Goal: Task Accomplishment & Management: Complete application form

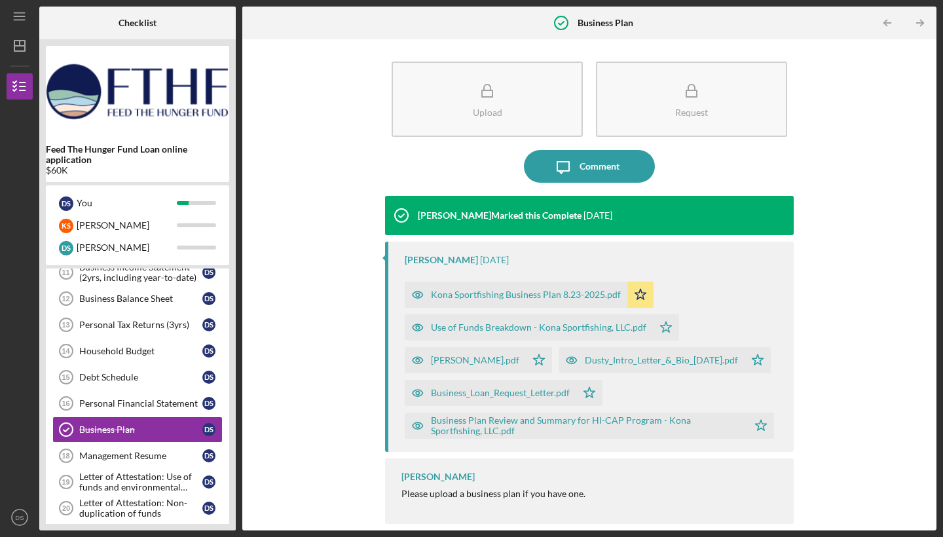
scroll to position [37, 0]
click at [161, 458] on div "Management Resume" at bounding box center [140, 455] width 123 height 10
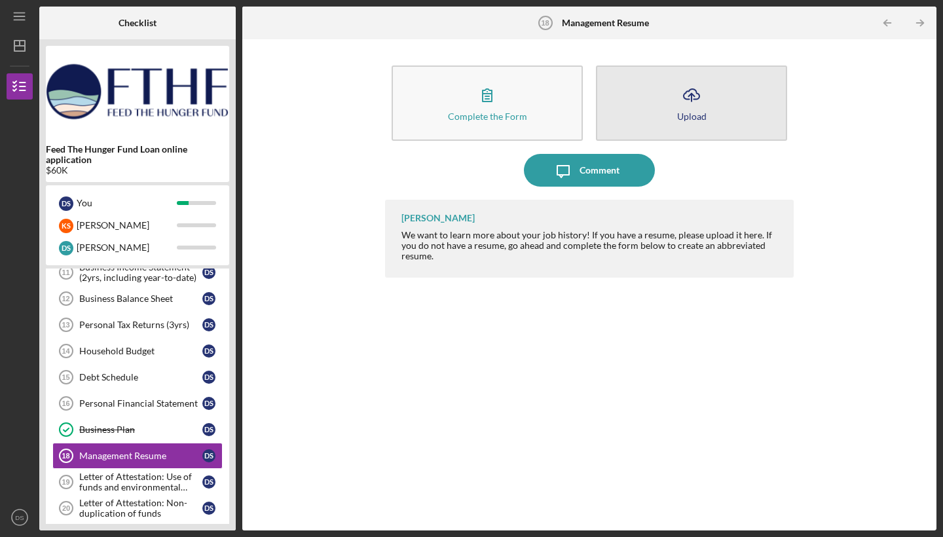
click at [697, 95] on icon "Icon/Upload" at bounding box center [691, 95] width 33 height 33
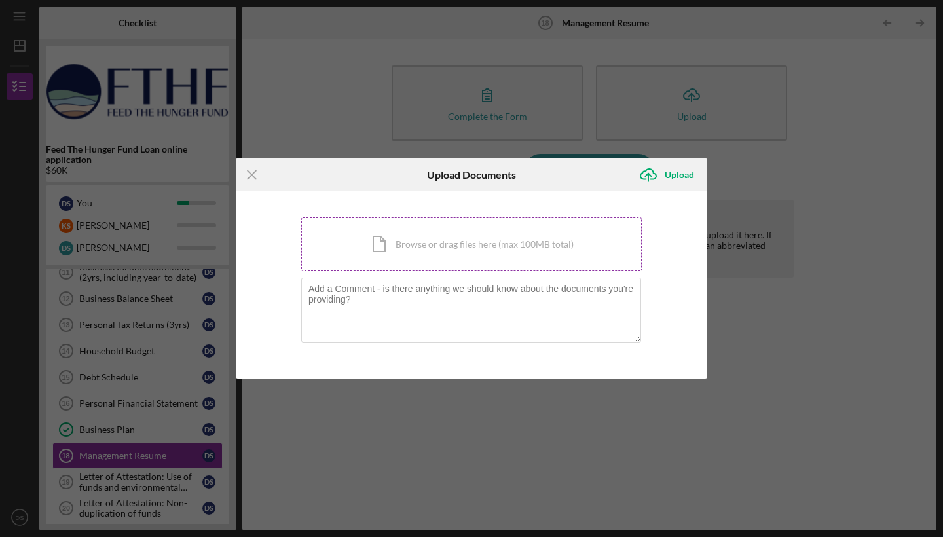
click at [459, 249] on div "Icon/Document Browse or drag files here (max 100MB total) Tap to choose files o…" at bounding box center [471, 244] width 340 height 54
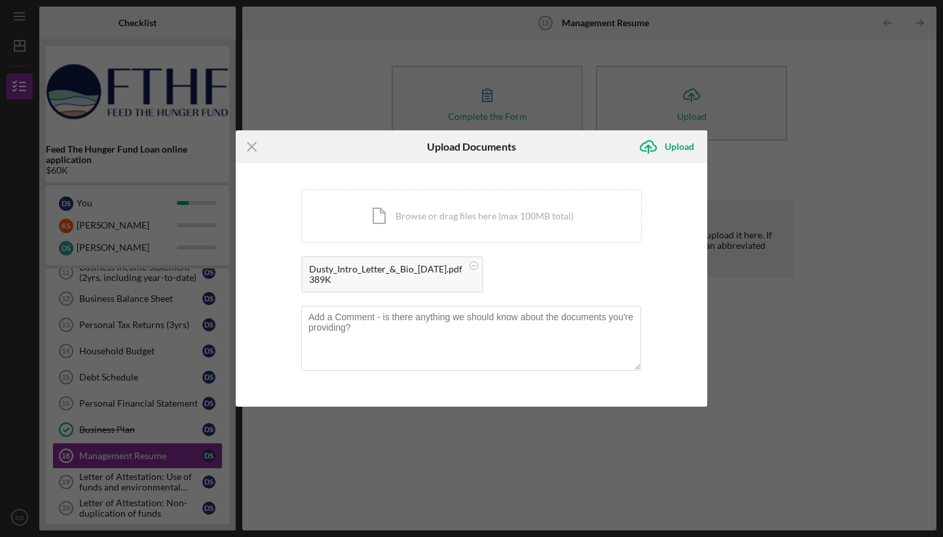
click at [409, 279] on div "389K" at bounding box center [385, 279] width 153 height 10
click at [522, 224] on div "Icon/Document Browse or drag files here (max 100MB total) Tap to choose files o…" at bounding box center [471, 216] width 340 height 54
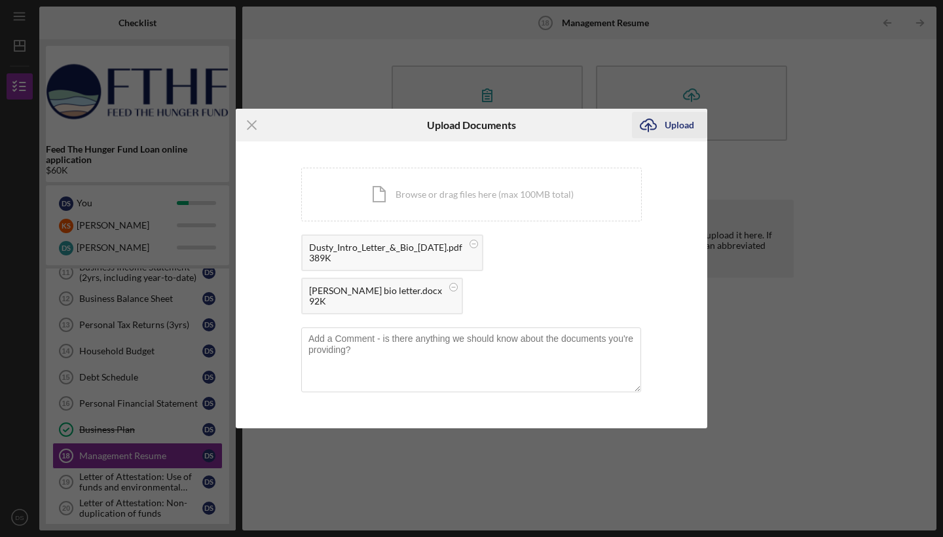
click at [683, 138] on div "Upload" at bounding box center [678, 125] width 29 height 26
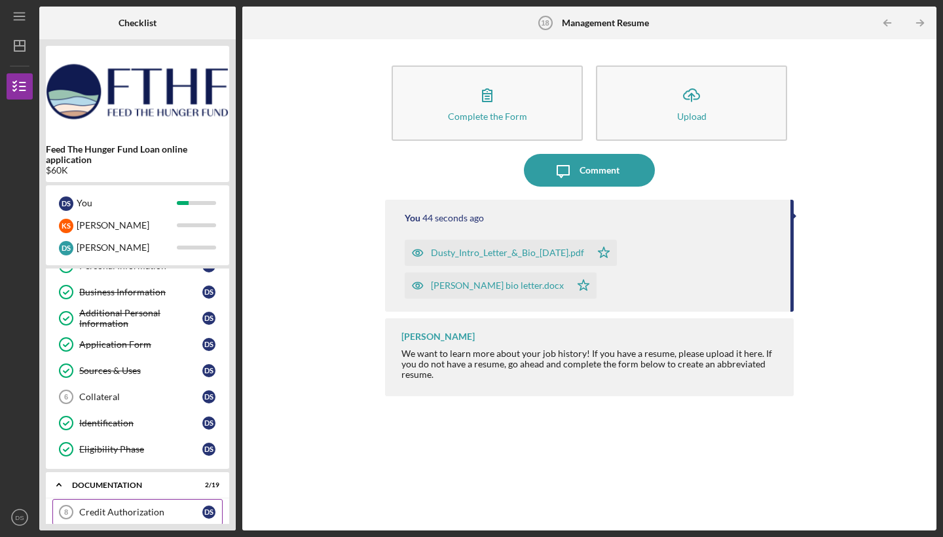
scroll to position [41, 0]
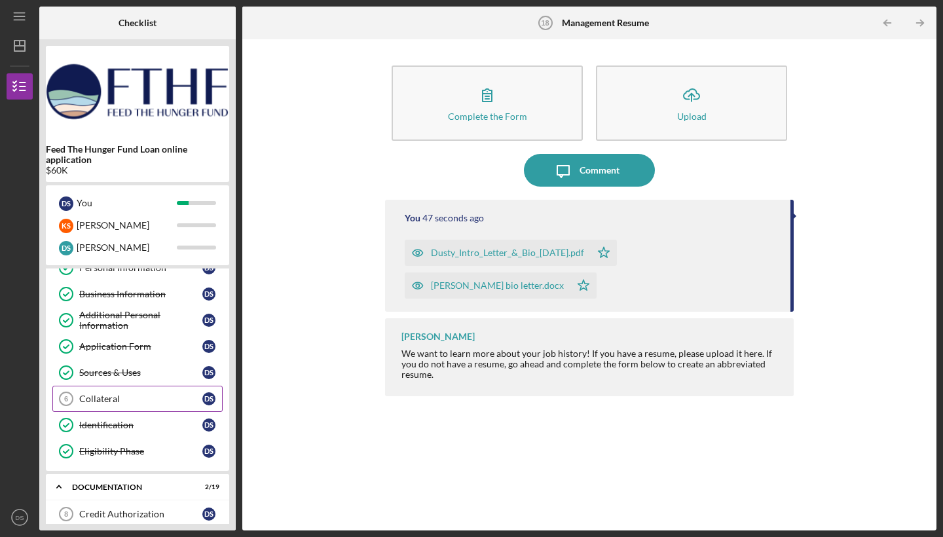
click at [172, 403] on div "Collateral" at bounding box center [140, 398] width 123 height 10
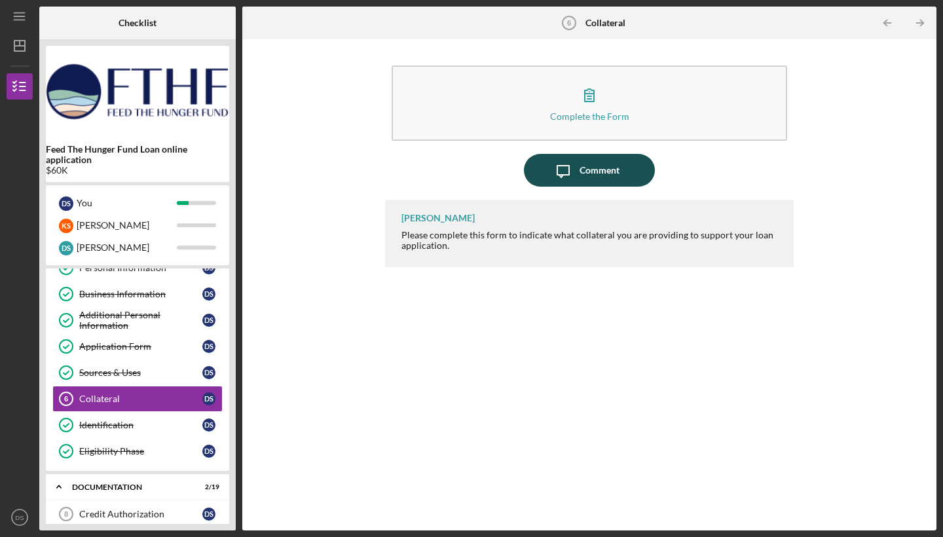
click at [583, 166] on div "Comment" at bounding box center [599, 170] width 40 height 33
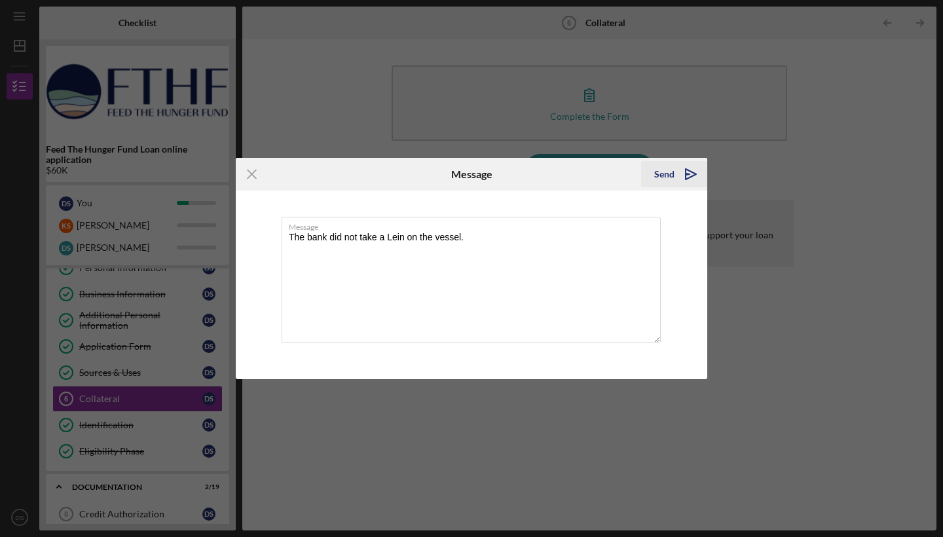
type textarea "The bank did not take a Lein on the vessel."
click at [661, 169] on div "Send" at bounding box center [664, 174] width 20 height 26
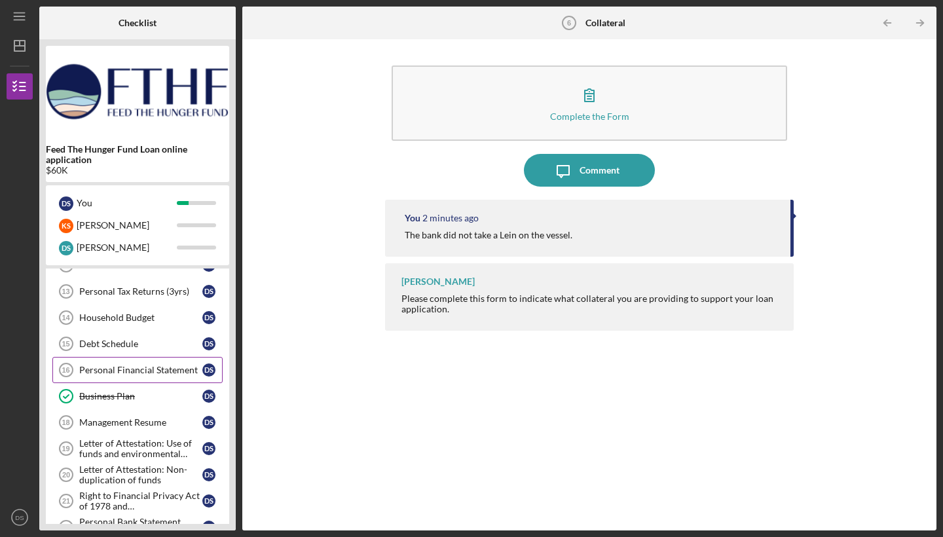
scroll to position [403, 0]
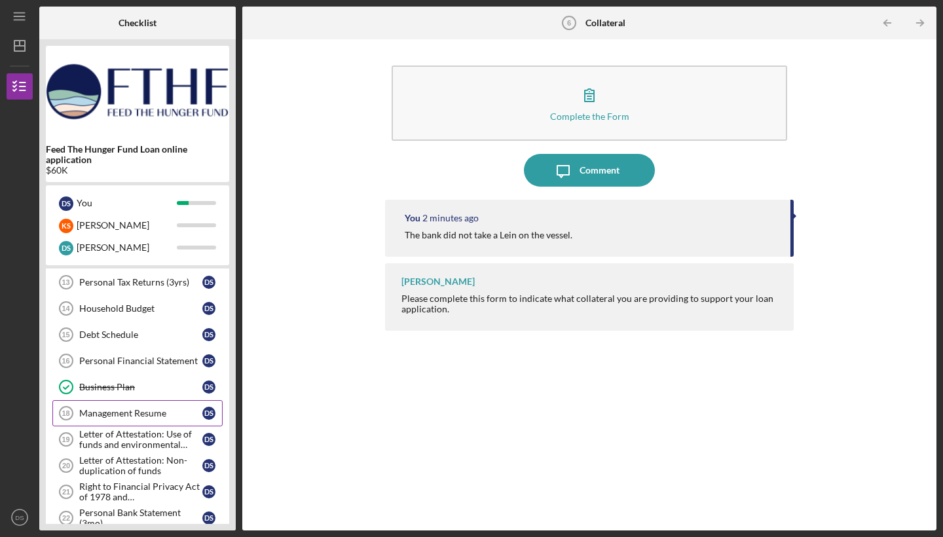
click at [177, 412] on div "Management Resume" at bounding box center [140, 413] width 123 height 10
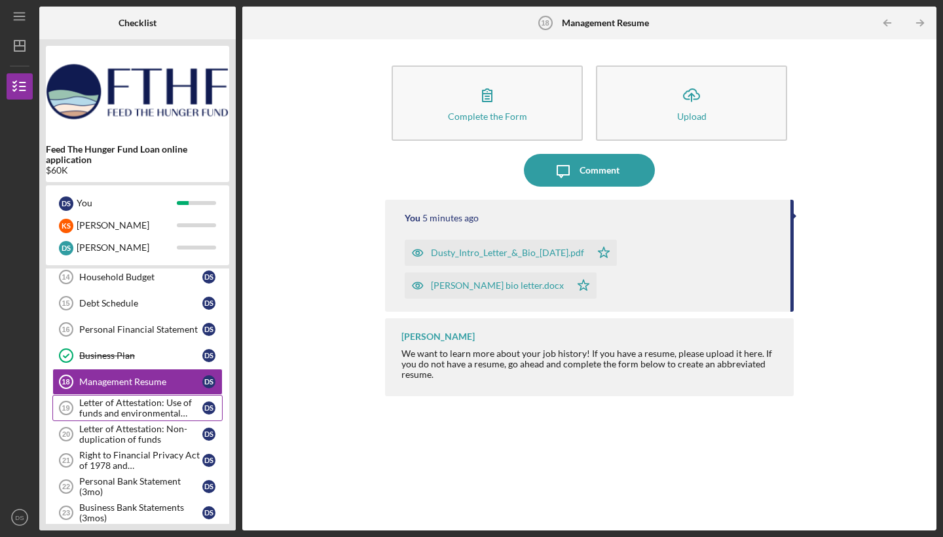
scroll to position [438, 0]
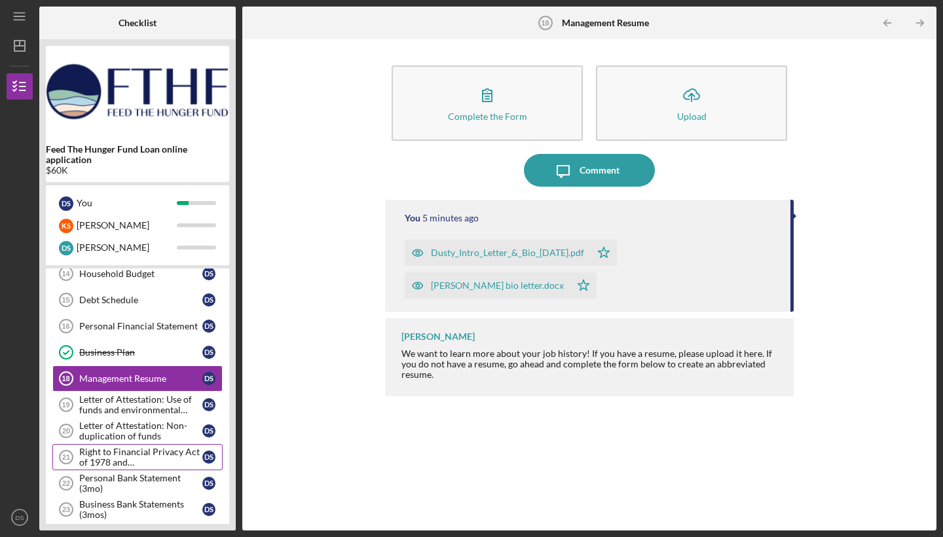
click at [171, 452] on div "Right to Financial Privacy Act of 1978 and Acknowledgement" at bounding box center [140, 456] width 123 height 21
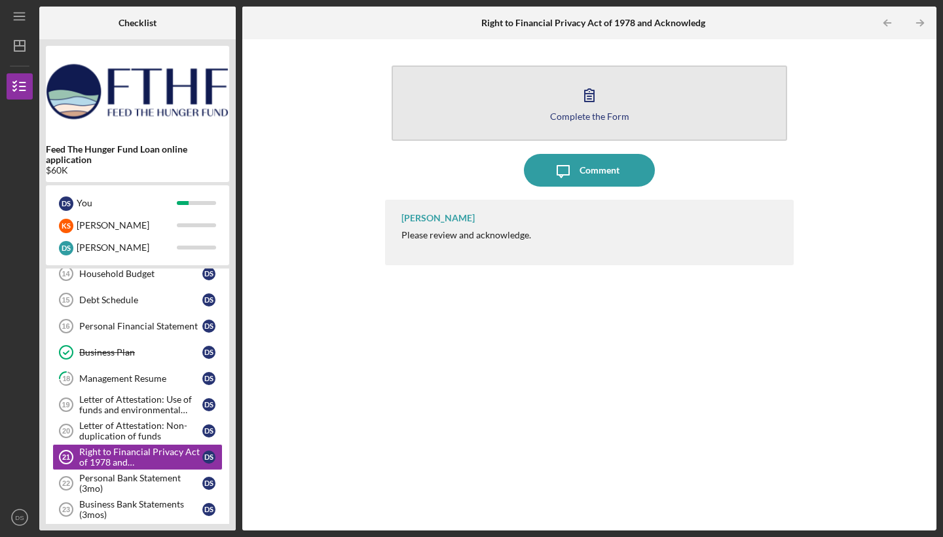
click at [594, 111] on div "Complete the Form" at bounding box center [589, 116] width 79 height 10
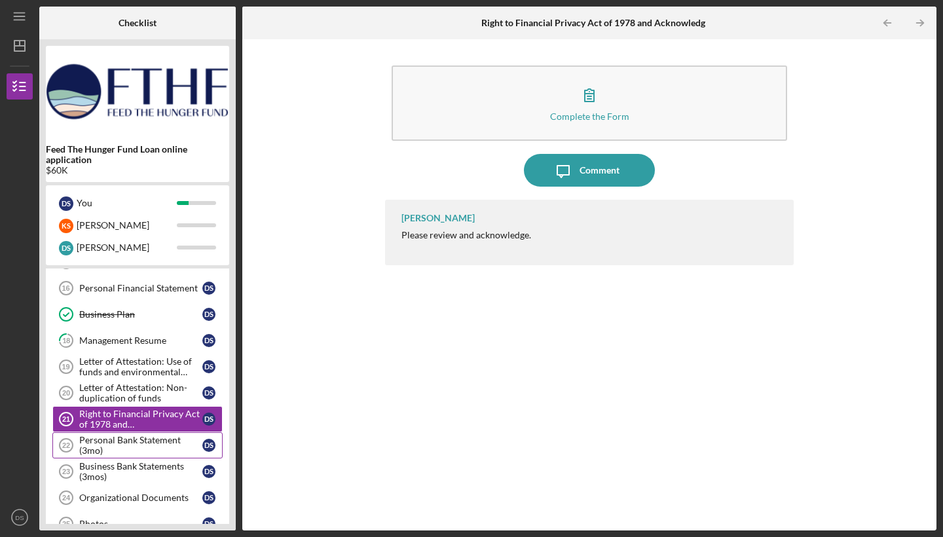
scroll to position [488, 0]
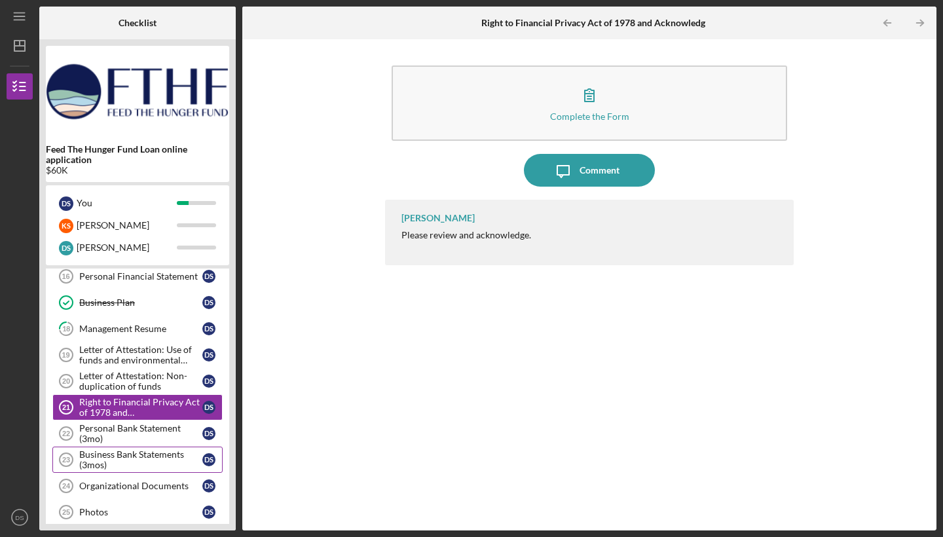
click at [157, 455] on div "Business Bank Statements (3mos)" at bounding box center [140, 459] width 123 height 21
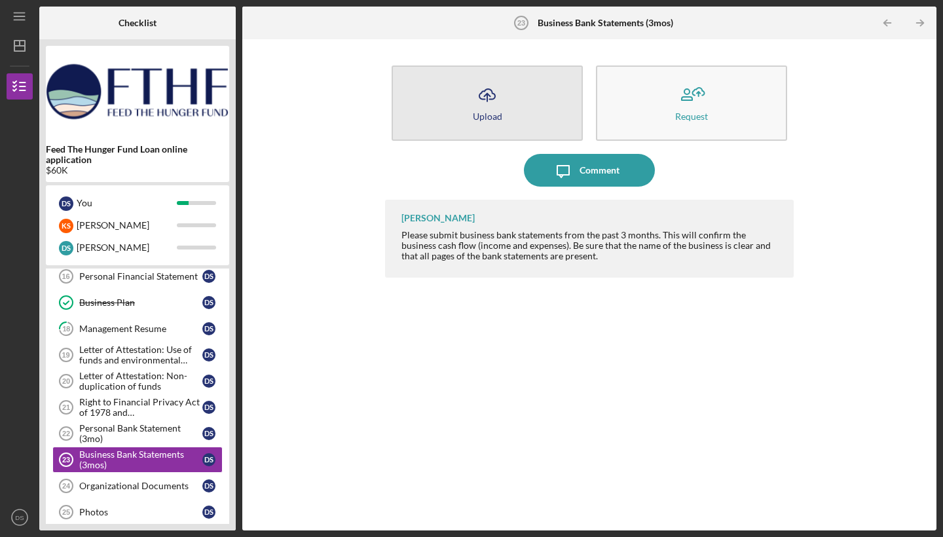
click at [503, 108] on button "Icon/Upload Upload" at bounding box center [486, 102] width 191 height 75
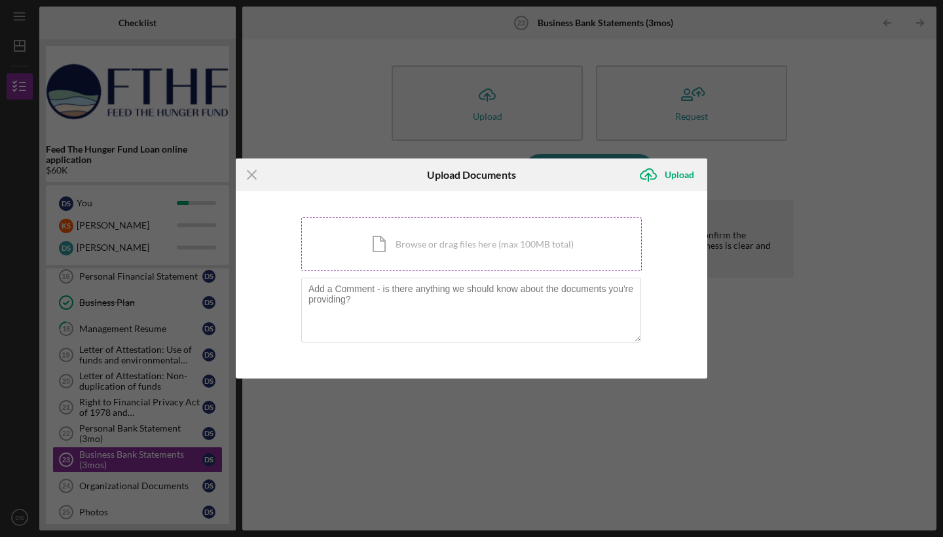
click at [414, 251] on div "Icon/Document Browse or drag files here (max 100MB total) Tap to choose files o…" at bounding box center [471, 244] width 340 height 54
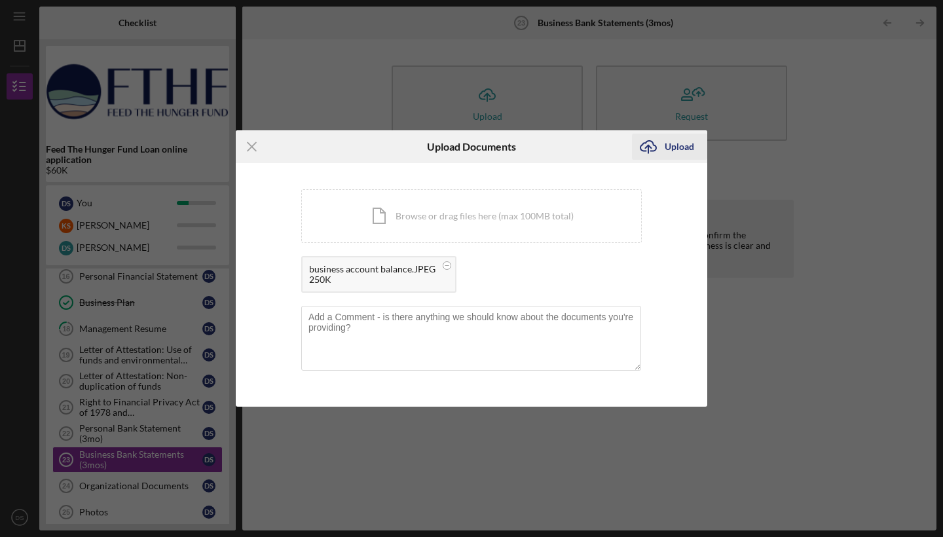
click at [677, 149] on div "Upload" at bounding box center [678, 147] width 29 height 26
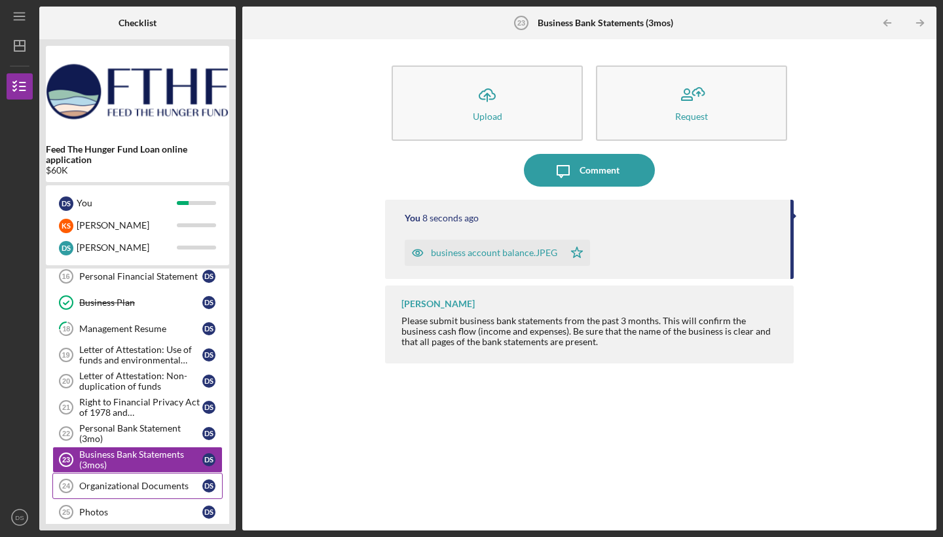
click at [149, 482] on div "Organizational Documents" at bounding box center [140, 486] width 123 height 10
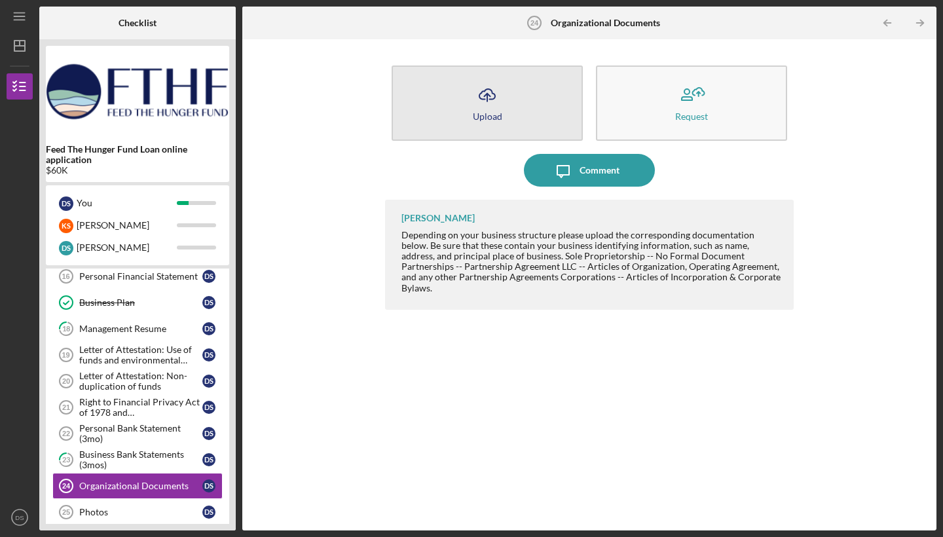
click at [492, 105] on icon "Icon/Upload" at bounding box center [487, 95] width 33 height 33
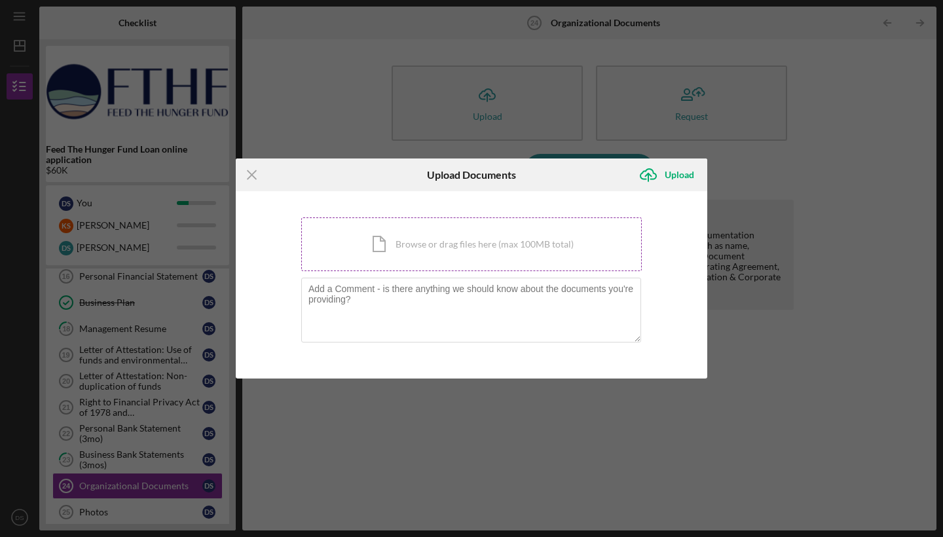
click at [446, 240] on div "Icon/Document Browse or drag files here (max 100MB total) Tap to choose files o…" at bounding box center [471, 244] width 340 height 54
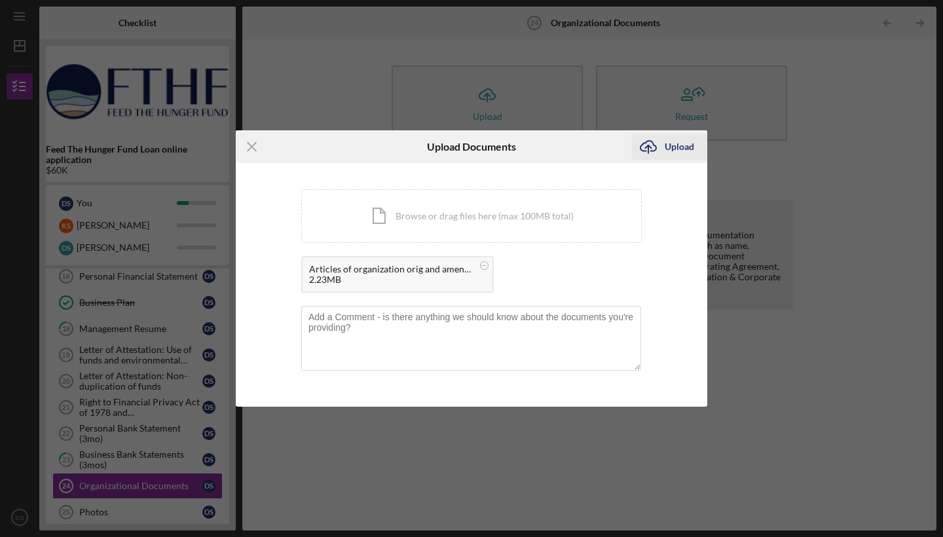
click at [681, 144] on div "Upload" at bounding box center [678, 147] width 29 height 26
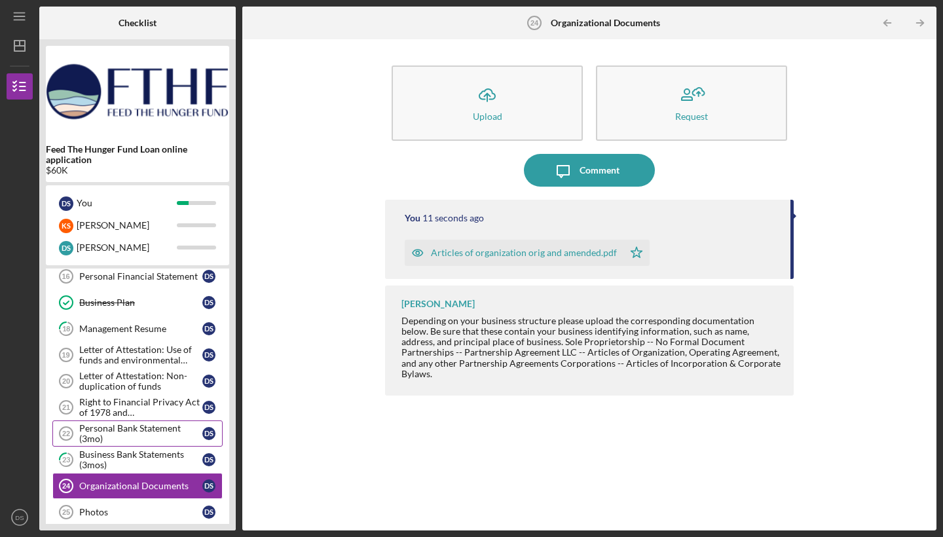
click at [151, 433] on div "Personal Bank Statement (3mo)" at bounding box center [140, 433] width 123 height 21
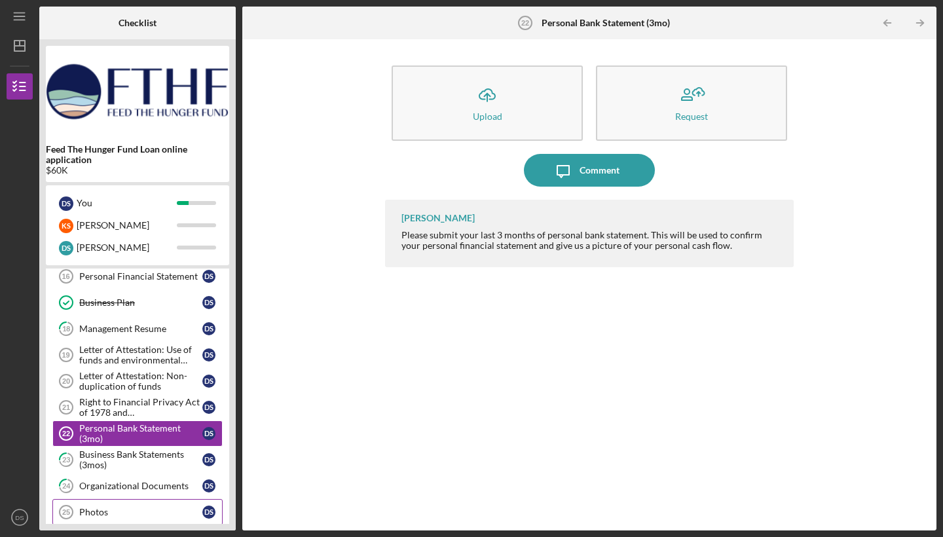
click at [131, 513] on div "Photos" at bounding box center [140, 512] width 123 height 10
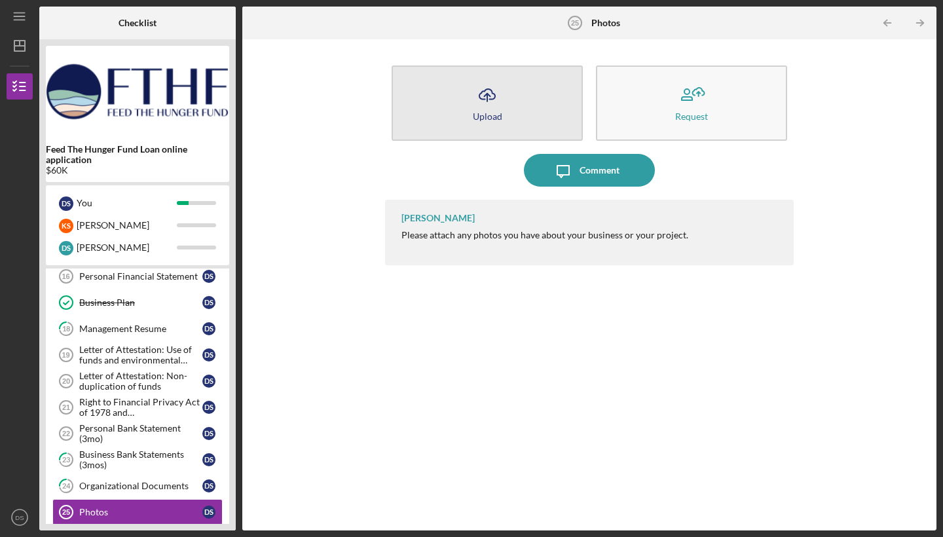
click at [492, 108] on icon "Icon/Upload" at bounding box center [487, 95] width 33 height 33
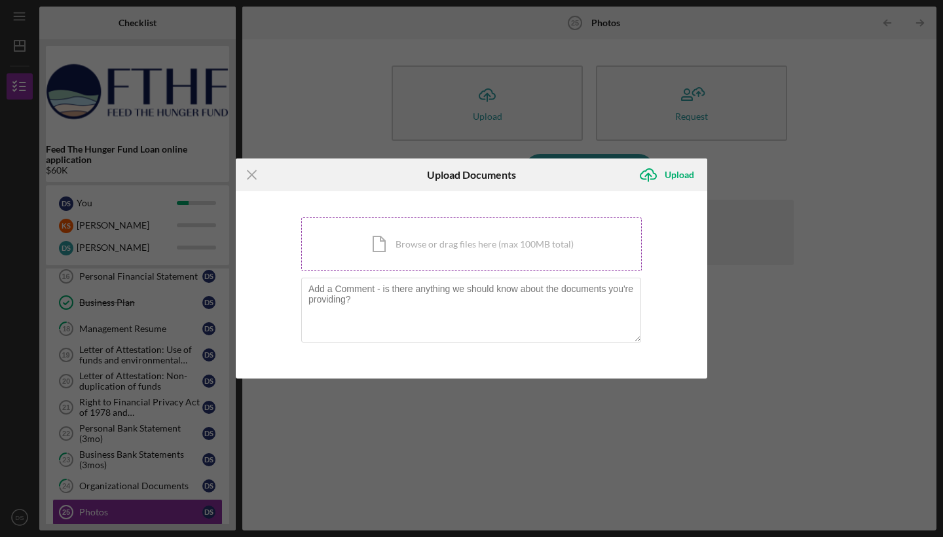
click at [442, 251] on div "Icon/Document Browse or drag files here (max 100MB total) Tap to choose files o…" at bounding box center [471, 244] width 340 height 54
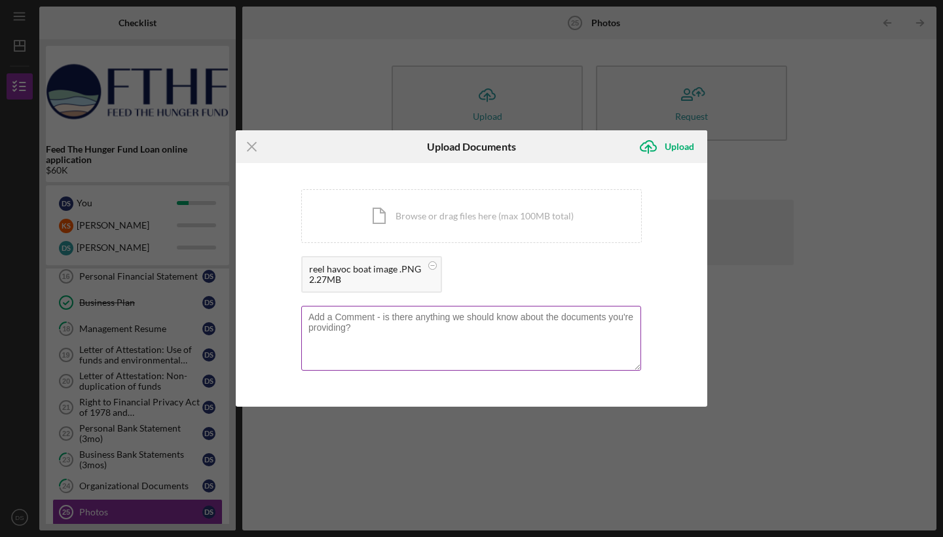
click at [328, 322] on textarea at bounding box center [471, 338] width 340 height 64
type textarea "this is an image of the charter fishing vessel"
click at [678, 147] on div "Upload" at bounding box center [678, 147] width 29 height 26
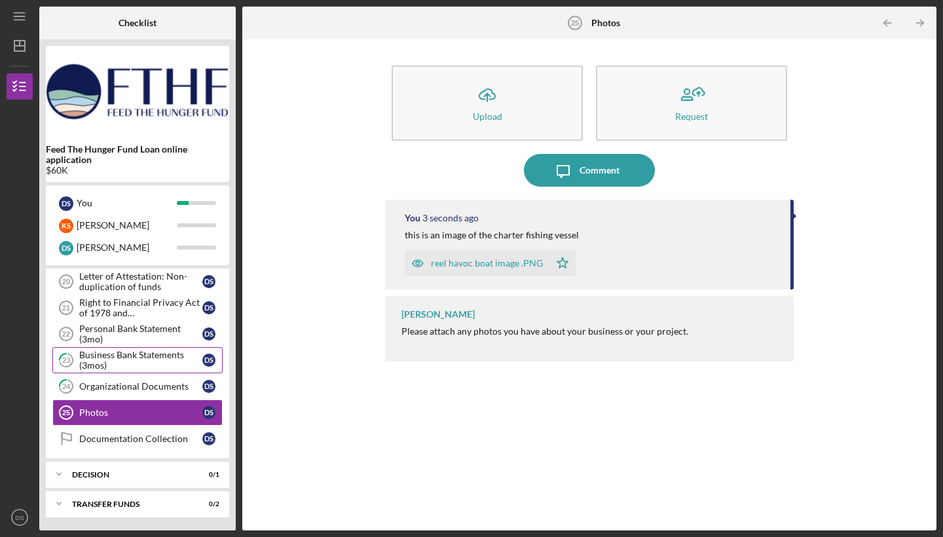
scroll to position [587, 0]
click at [173, 336] on div "Personal Bank Statement (3mo)" at bounding box center [140, 333] width 123 height 21
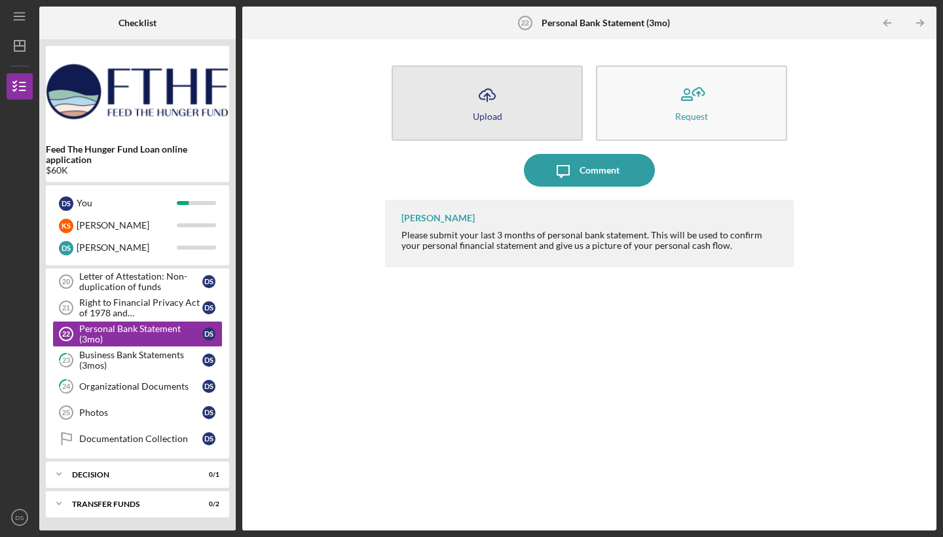
click at [486, 114] on div "Upload" at bounding box center [487, 116] width 29 height 10
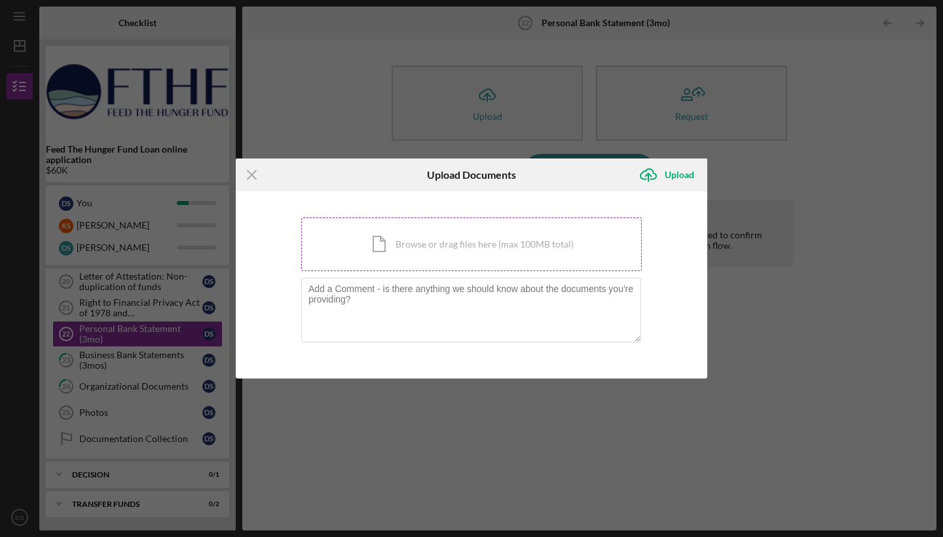
click at [418, 247] on div "Icon/Document Browse or drag files here (max 100MB total) Tap to choose files o…" at bounding box center [471, 244] width 340 height 54
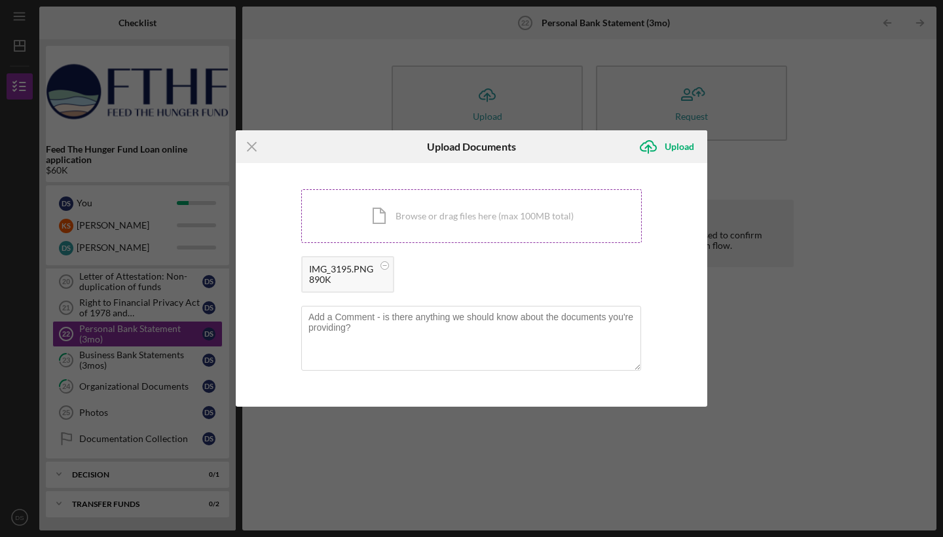
click at [429, 215] on div "Icon/Document Browse or drag files here (max 100MB total) Tap to choose files o…" at bounding box center [471, 216] width 340 height 54
click at [681, 148] on div "Upload" at bounding box center [678, 147] width 29 height 26
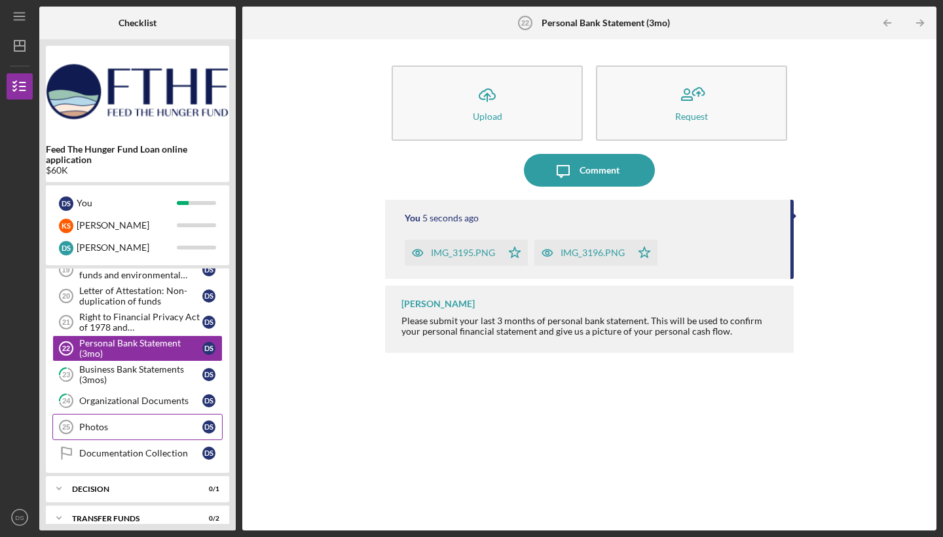
scroll to position [566, 0]
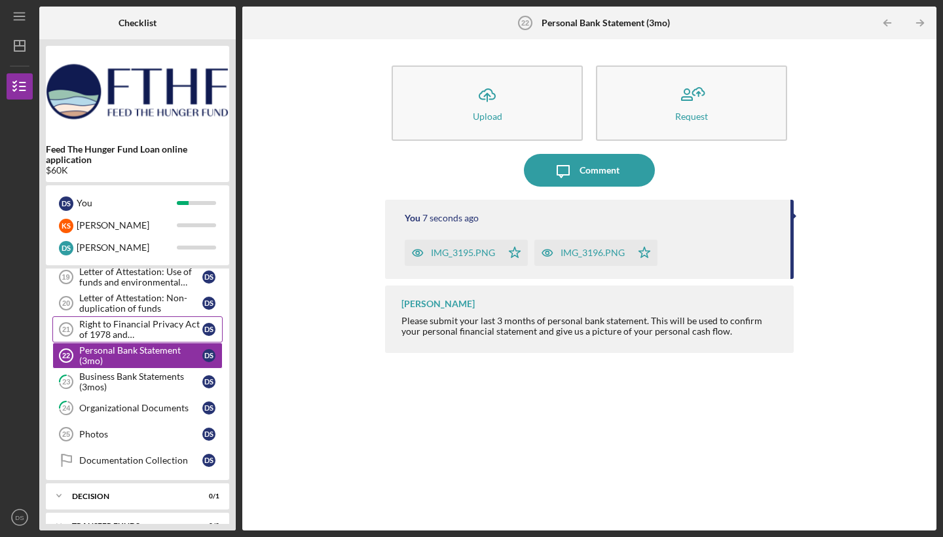
click at [153, 324] on div "Right to Financial Privacy Act of 1978 and Acknowledgement" at bounding box center [140, 329] width 123 height 21
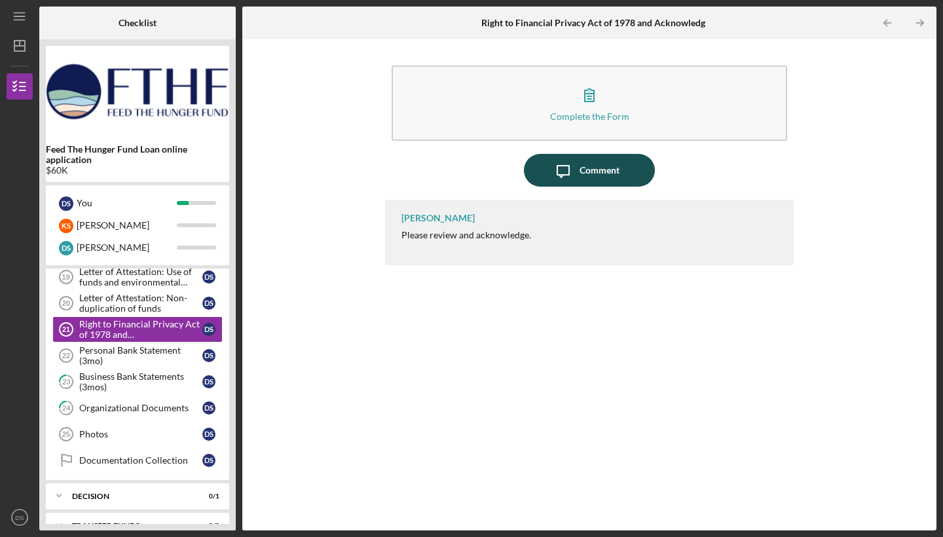
click at [591, 167] on div "Comment" at bounding box center [599, 170] width 40 height 33
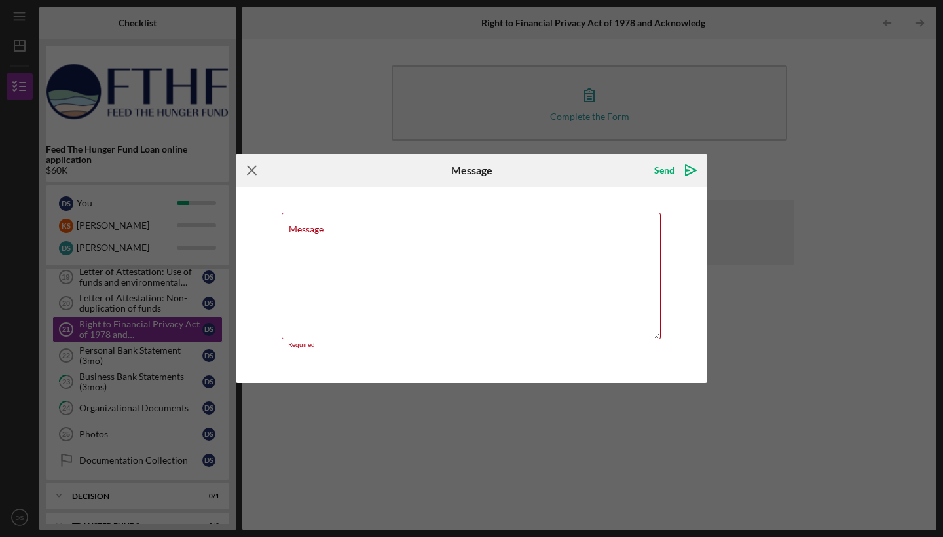
click at [254, 174] on icon "Icon/Menu Close" at bounding box center [252, 170] width 33 height 33
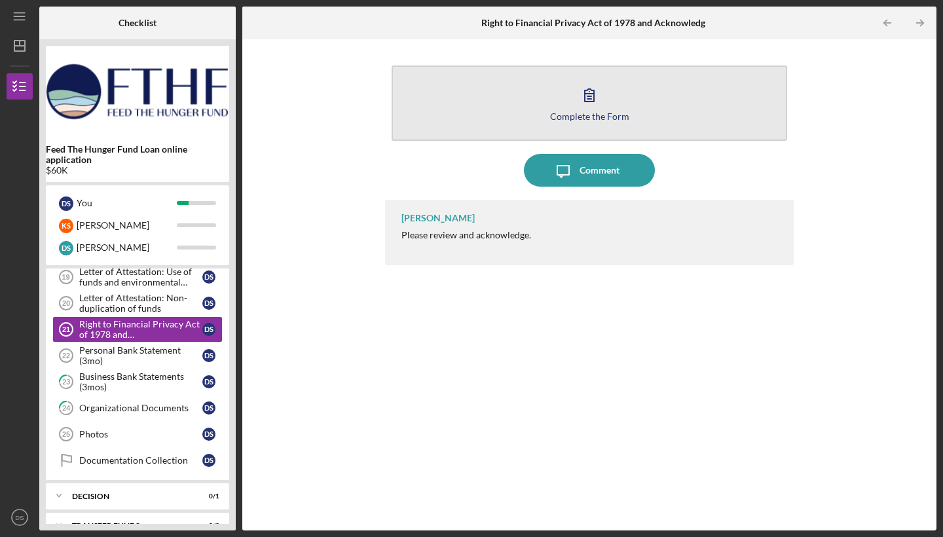
click at [606, 101] on button "Complete the Form Form" at bounding box center [588, 102] width 395 height 75
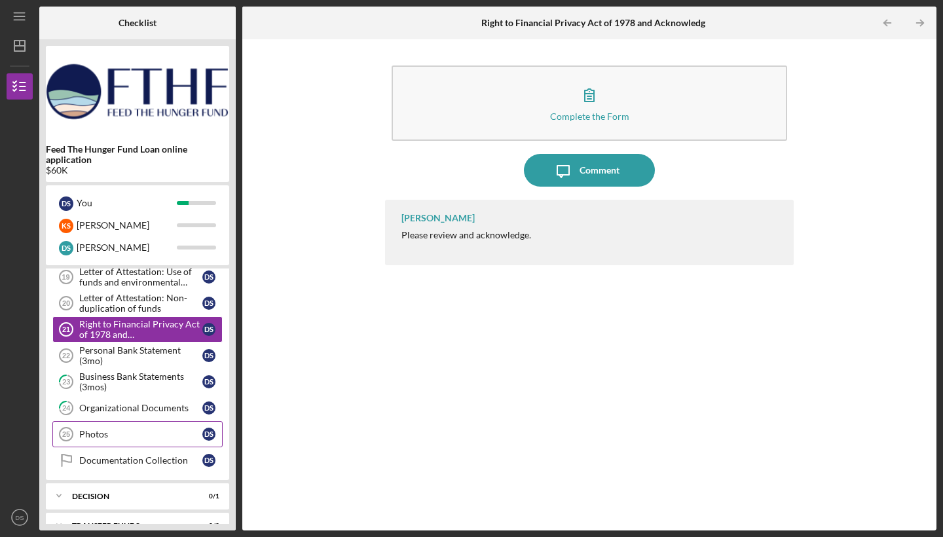
click at [143, 435] on div "Photos" at bounding box center [140, 434] width 123 height 10
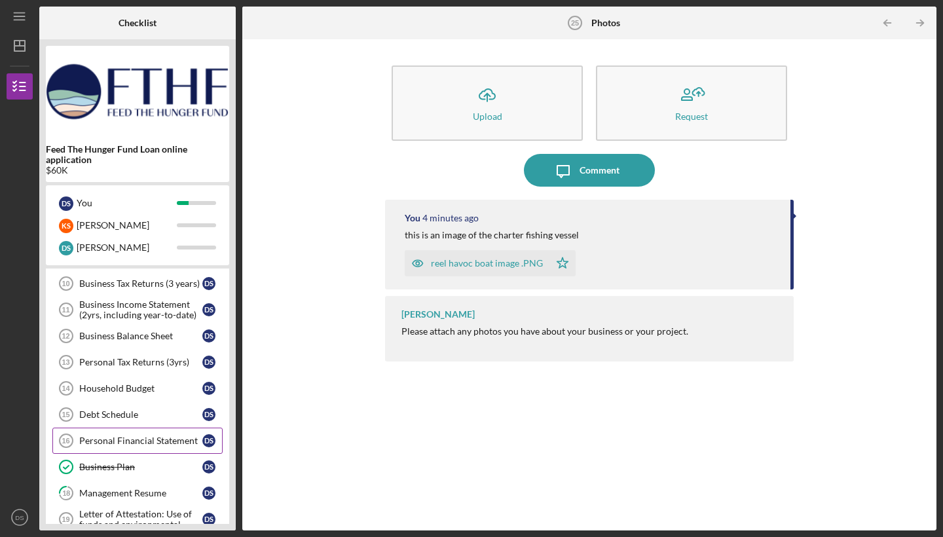
scroll to position [318, 0]
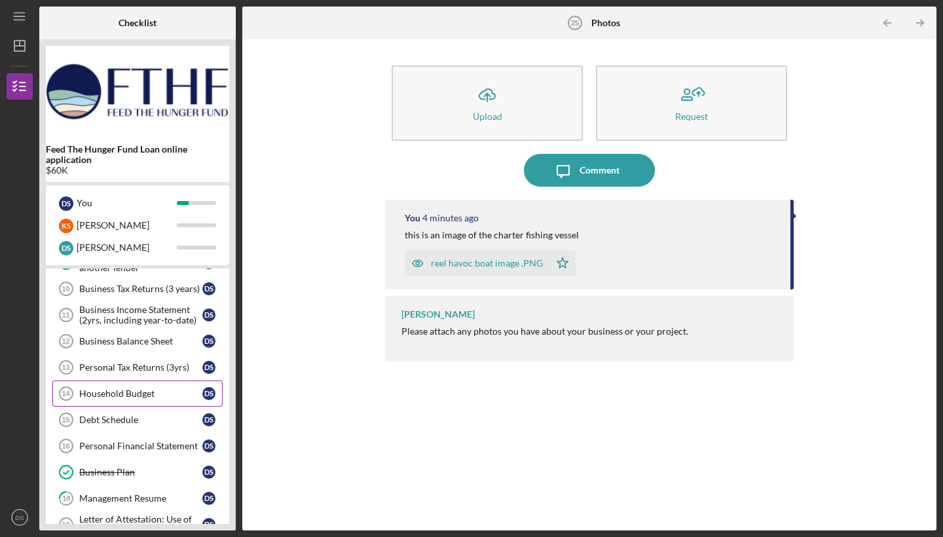
click at [156, 395] on div "Household Budget" at bounding box center [140, 393] width 123 height 10
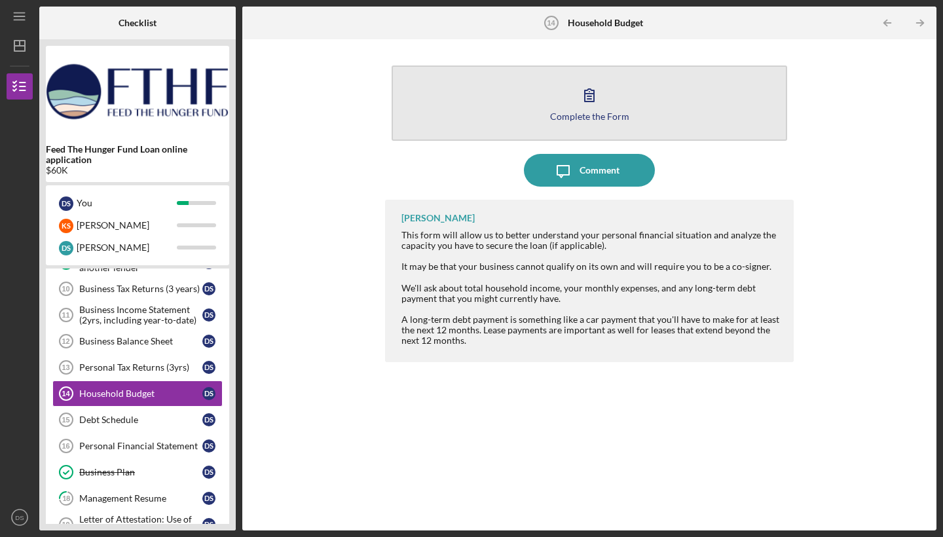
click at [583, 120] on div "Complete the Form" at bounding box center [589, 116] width 79 height 10
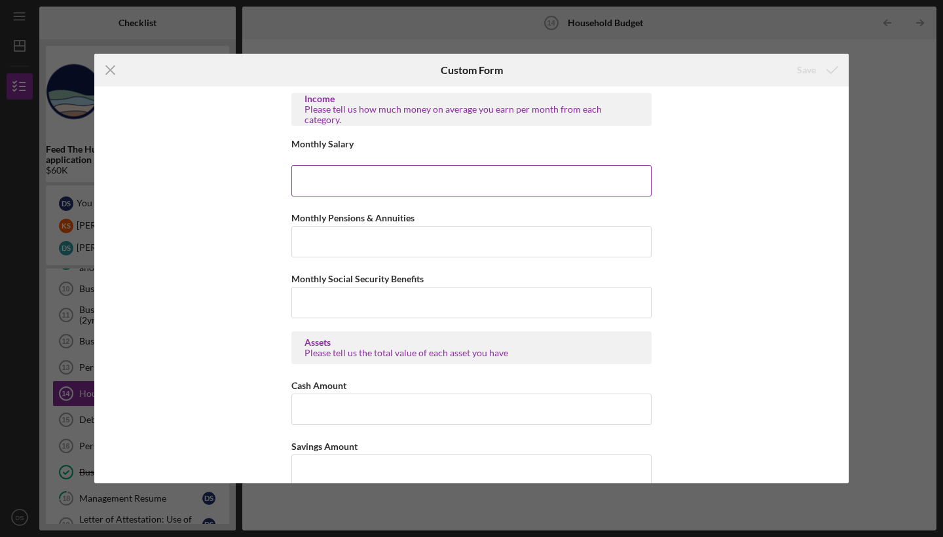
click at [464, 176] on input "Monthly Salary" at bounding box center [471, 180] width 360 height 31
type input "$4,166"
click at [443, 242] on input "Monthly Pensions & Annuities" at bounding box center [471, 241] width 360 height 31
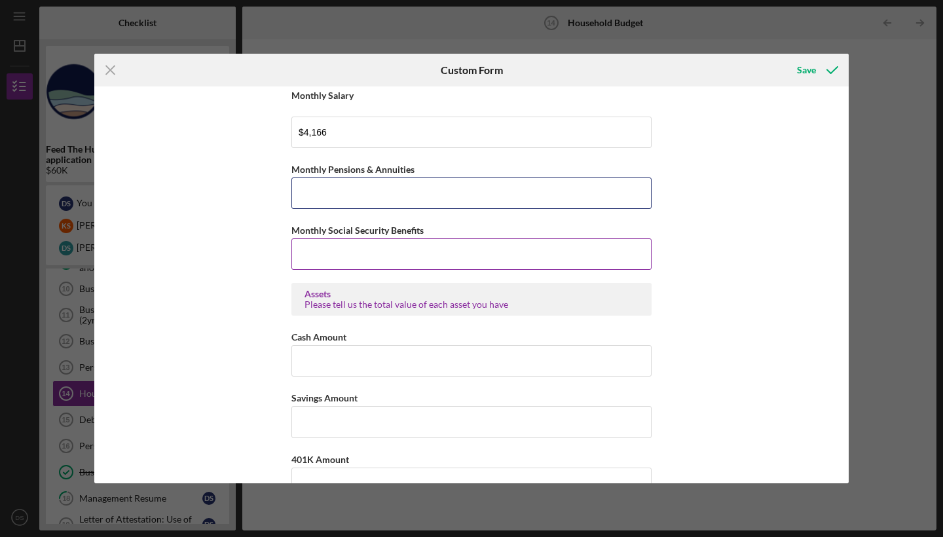
scroll to position [63, 0]
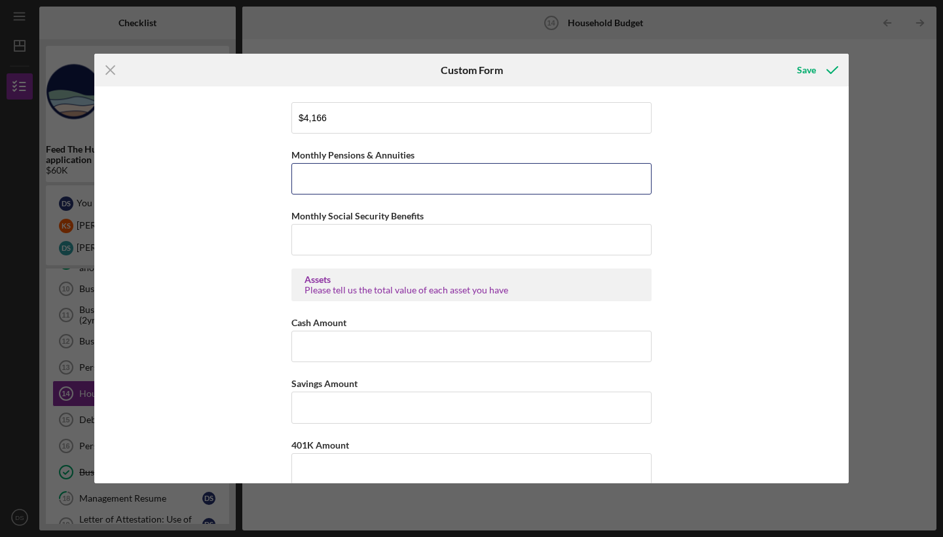
type input "$0"
click at [390, 247] on input "Monthly Social Security Benefits" at bounding box center [471, 239] width 360 height 31
type input "$0"
click at [340, 337] on input "Cash Amount" at bounding box center [471, 346] width 360 height 31
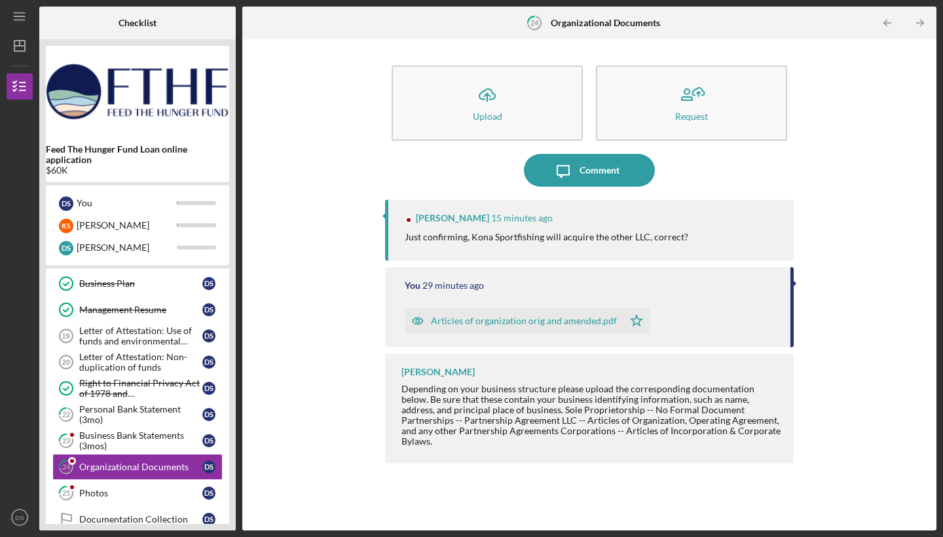
scroll to position [520, 0]
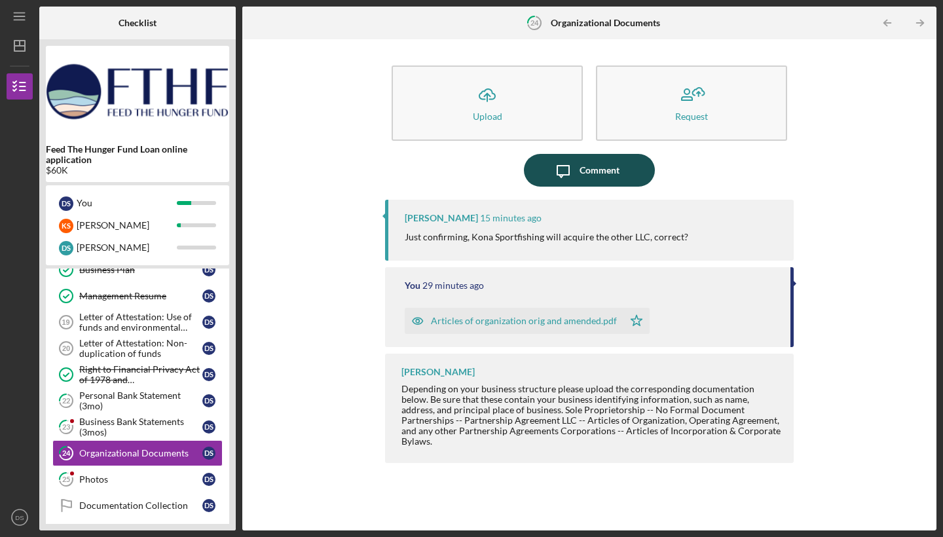
click at [596, 162] on div "Comment" at bounding box center [599, 170] width 40 height 33
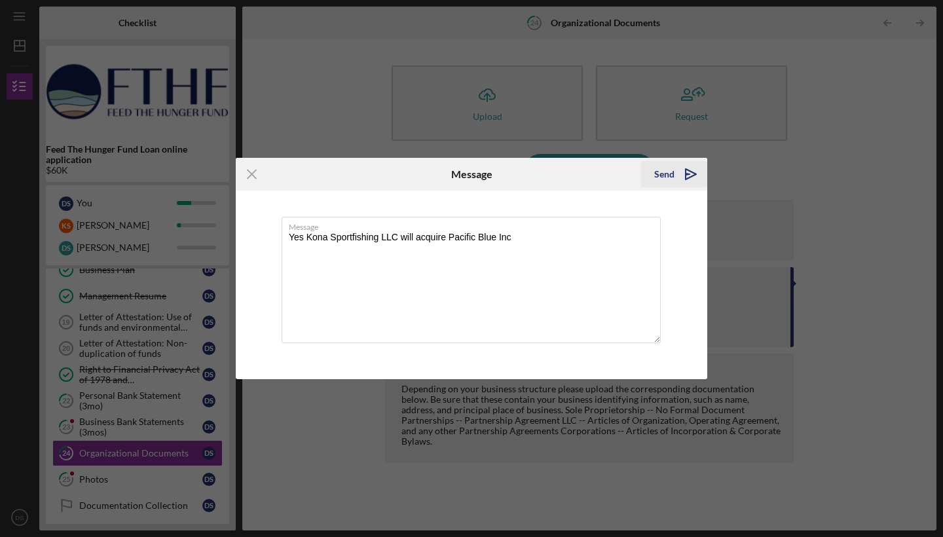
type textarea "Yes Kona Sportfishing LLC will acquire Pacific Blue Inc"
click at [670, 169] on div "Send" at bounding box center [664, 174] width 20 height 26
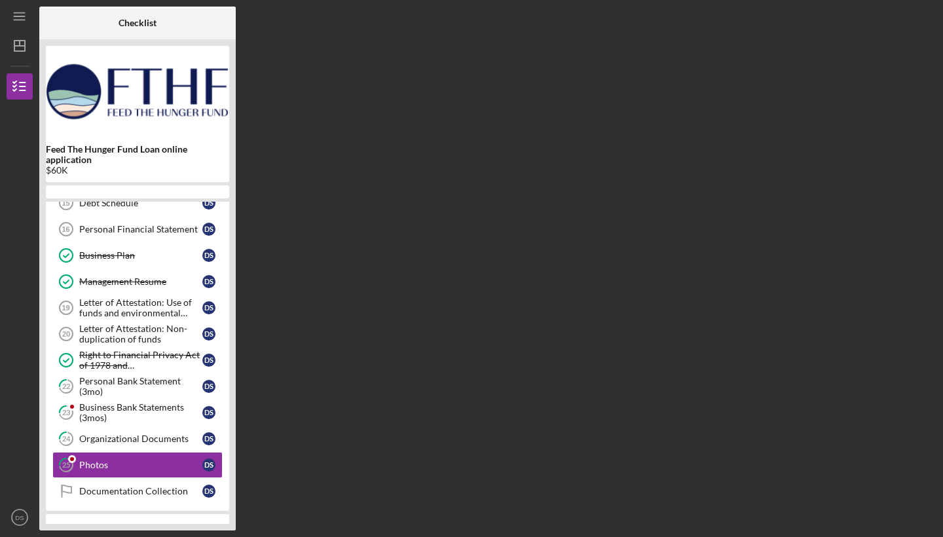
scroll to position [520, 0]
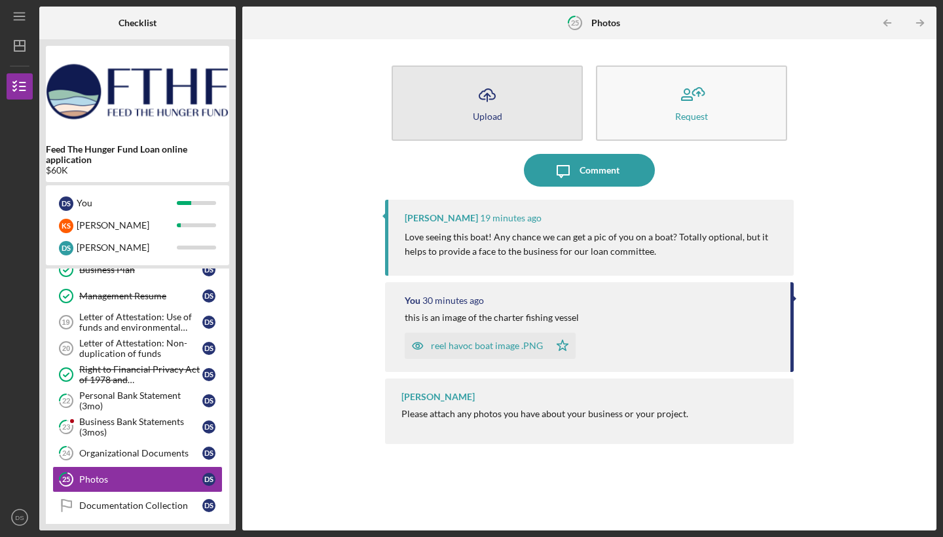
click at [483, 105] on icon "Icon/Upload" at bounding box center [487, 95] width 33 height 33
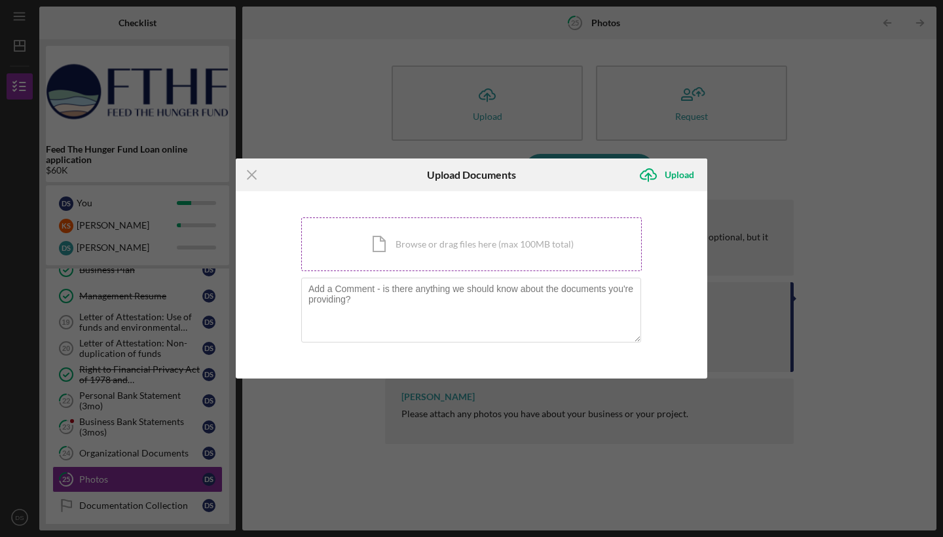
click at [442, 245] on div "Icon/Document Browse or drag files here (max 100MB total) Tap to choose files o…" at bounding box center [471, 244] width 340 height 54
click at [431, 245] on div "Icon/Document Browse or drag files here (max 100MB total) Tap to choose files o…" at bounding box center [471, 244] width 340 height 54
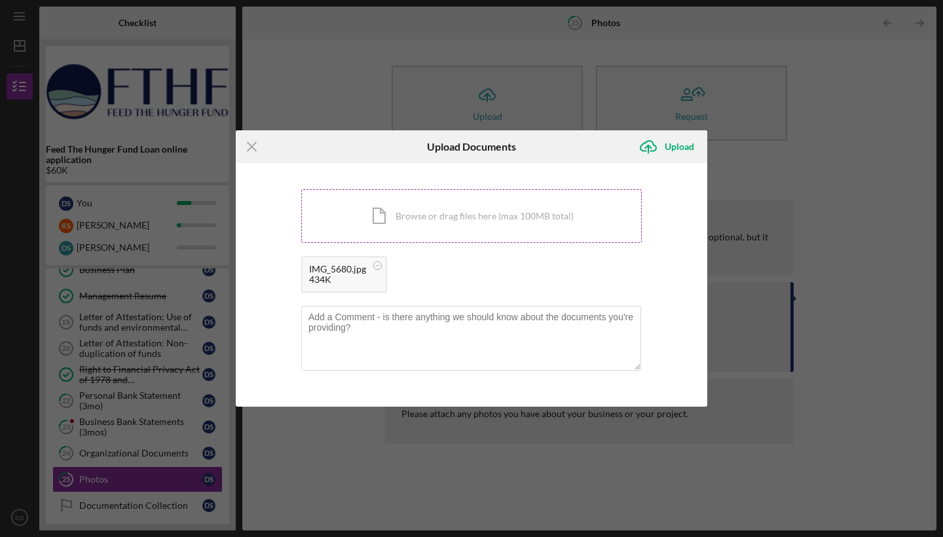
click at [435, 228] on div "Icon/Document Browse or drag files here (max 100MB total) Tap to choose files o…" at bounding box center [471, 216] width 340 height 54
click at [447, 219] on div "Icon/Document Browse or drag files here (max 100MB total) Tap to choose files o…" at bounding box center [471, 216] width 340 height 54
click at [442, 225] on div "Icon/Document Browse or drag files here (max 100MB total) Tap to choose files o…" at bounding box center [471, 216] width 340 height 54
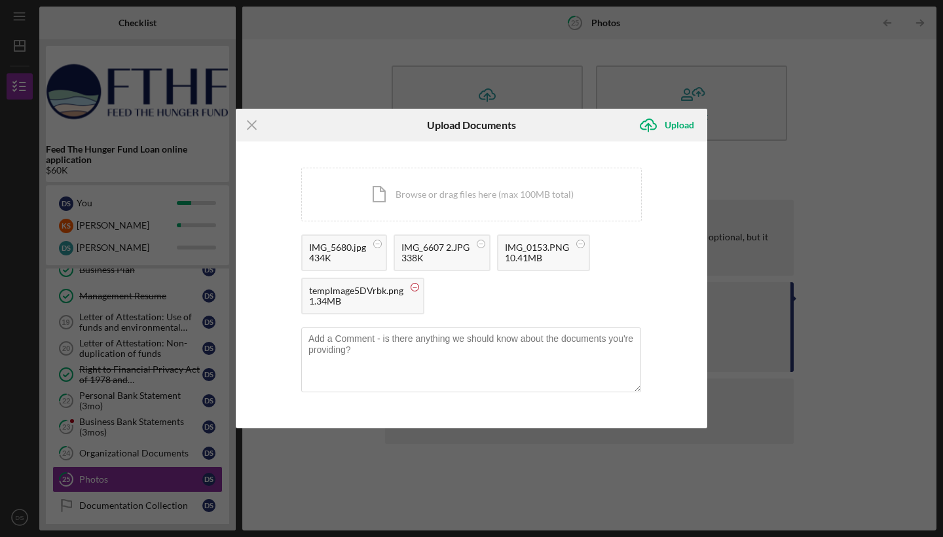
click at [415, 288] on circle at bounding box center [415, 287] width 8 height 8
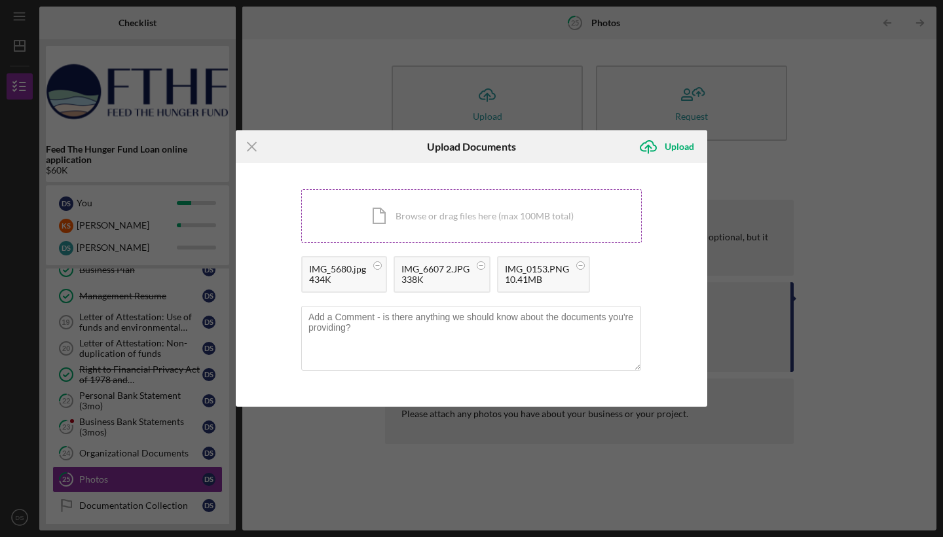
click at [490, 221] on div "Icon/Document Browse or drag files here (max 100MB total) Tap to choose files o…" at bounding box center [471, 216] width 340 height 54
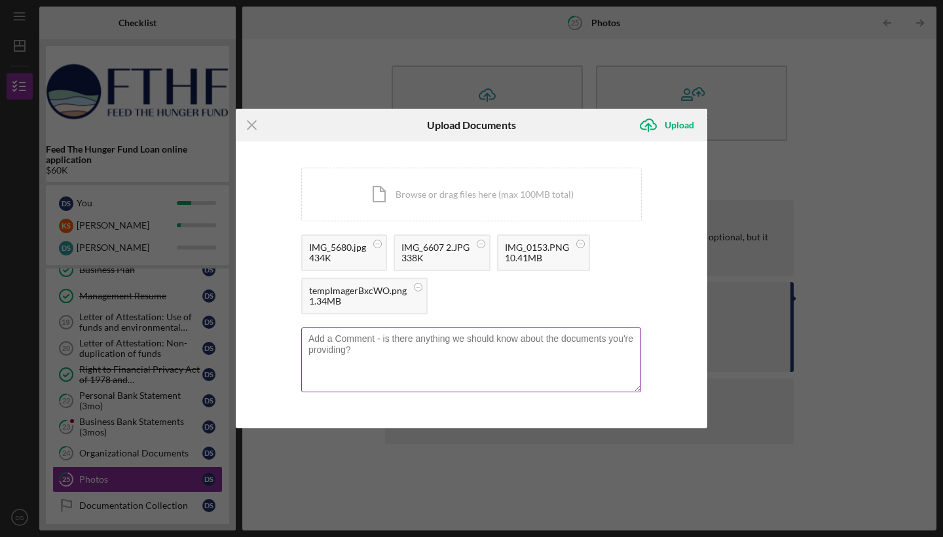
click at [500, 342] on textarea at bounding box center [471, 359] width 340 height 64
type textarea "These are pics of me and fish I've caught commercially."
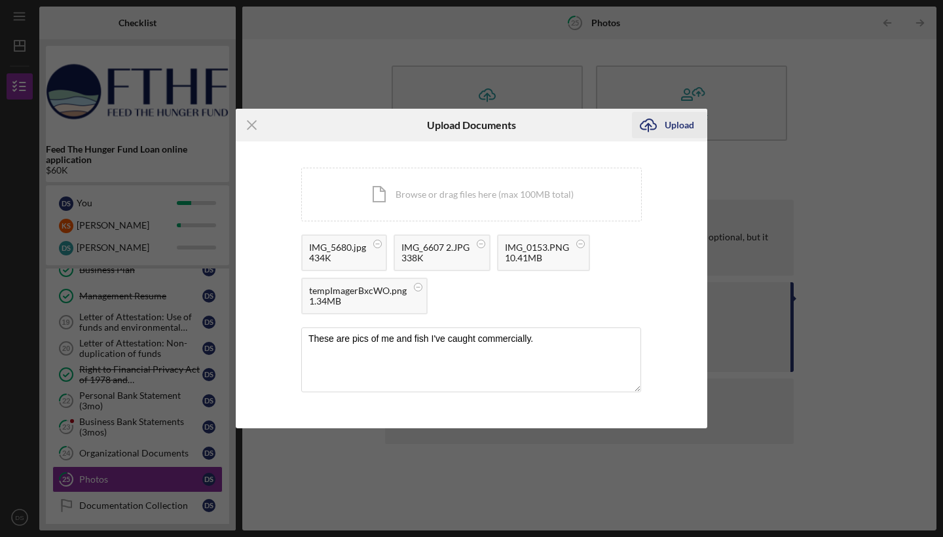
click at [685, 127] on div "Upload" at bounding box center [678, 125] width 29 height 26
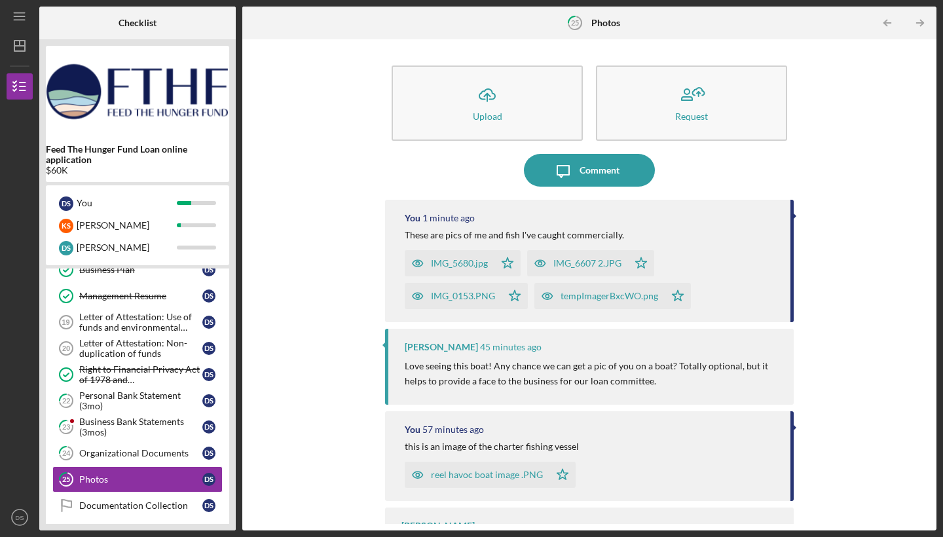
click at [604, 217] on div "You 1 minute ago" at bounding box center [591, 218] width 372 height 10
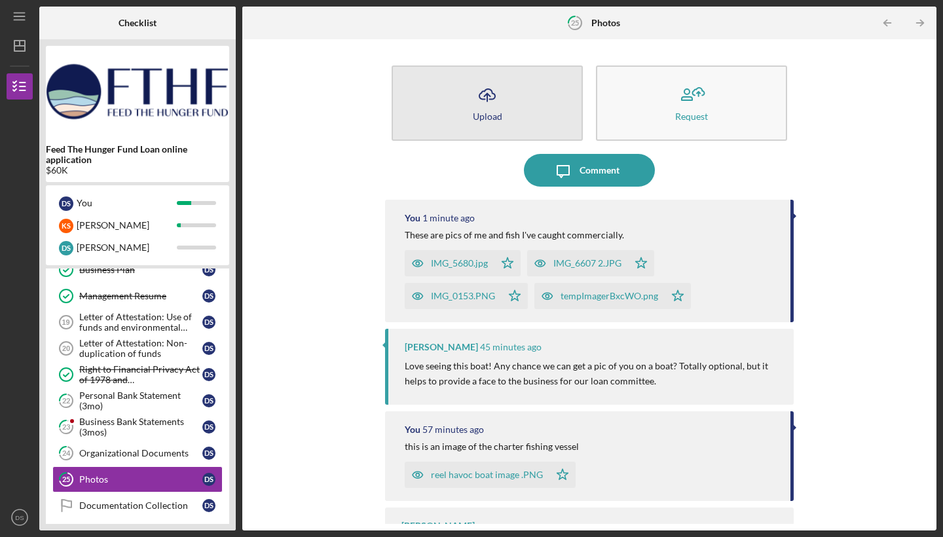
click at [479, 99] on icon "button" at bounding box center [487, 94] width 16 height 10
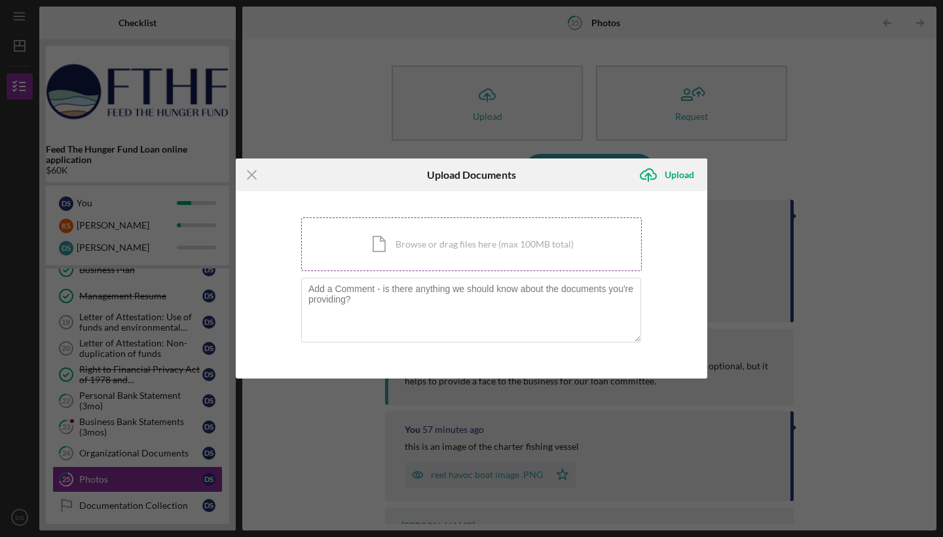
click at [405, 249] on div "Icon/Document Browse or drag files here (max 100MB total) Tap to choose files o…" at bounding box center [471, 244] width 340 height 54
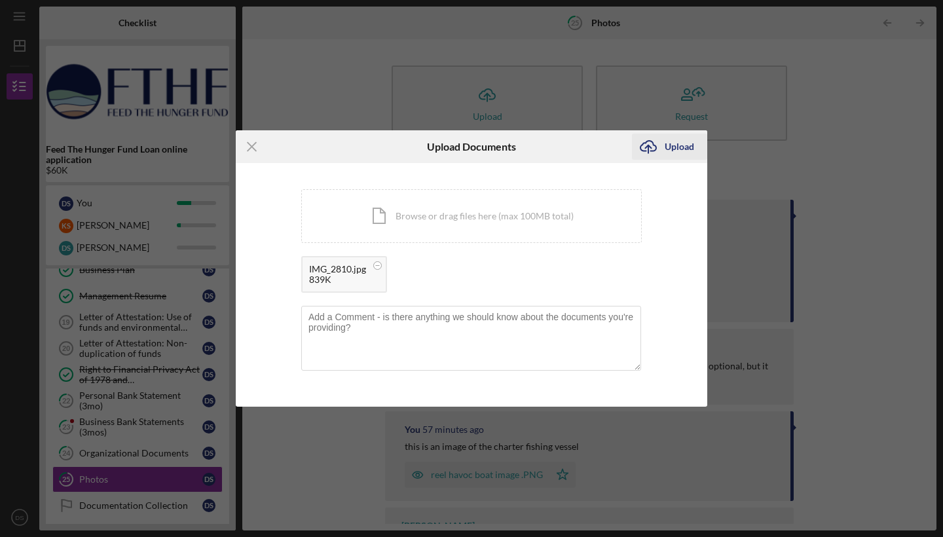
click at [681, 147] on div "Upload" at bounding box center [678, 147] width 29 height 26
